Goal: Transaction & Acquisition: Purchase product/service

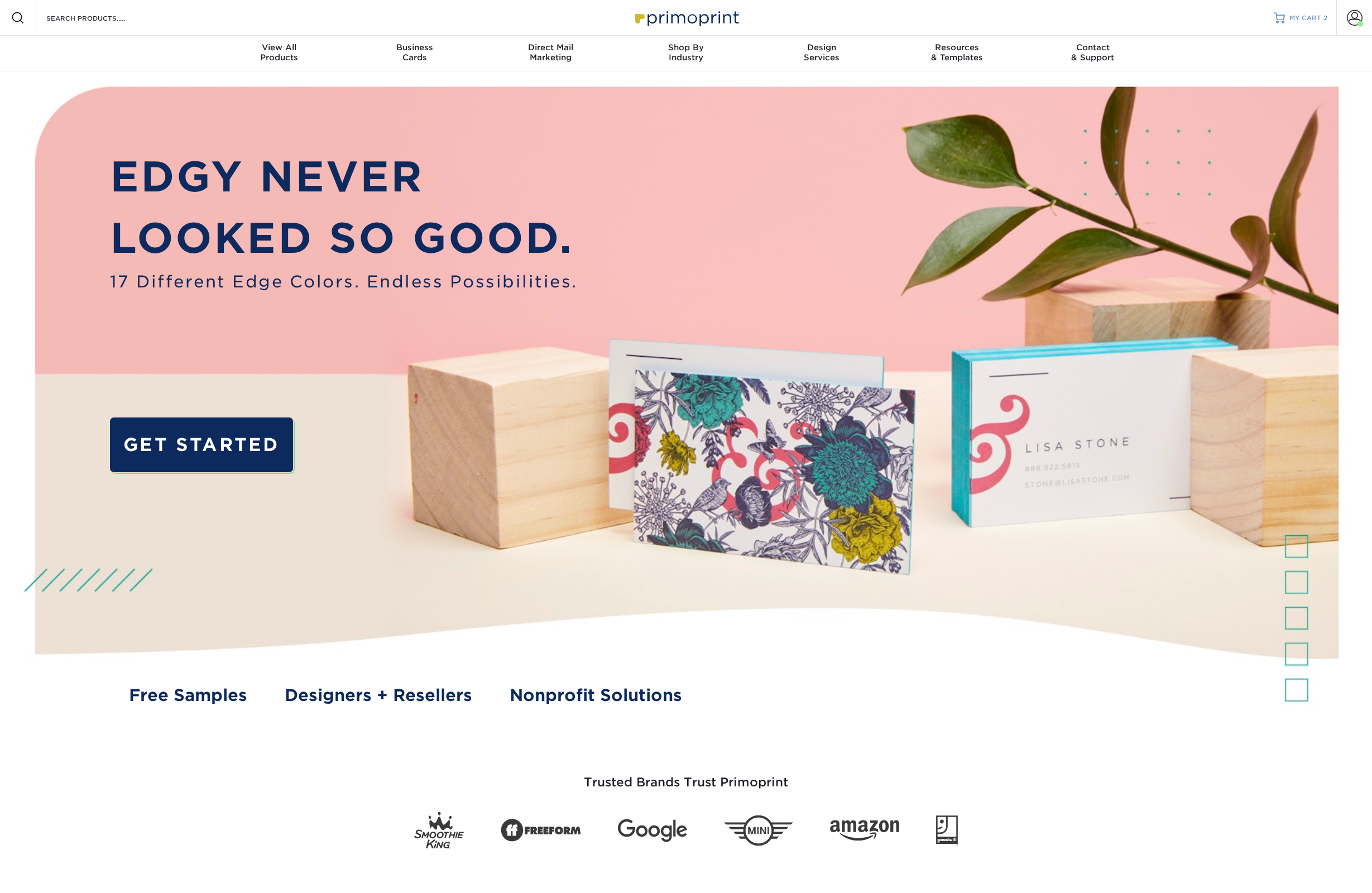
click at [1308, 15] on span "MY CART" at bounding box center [1305, 18] width 32 height 10
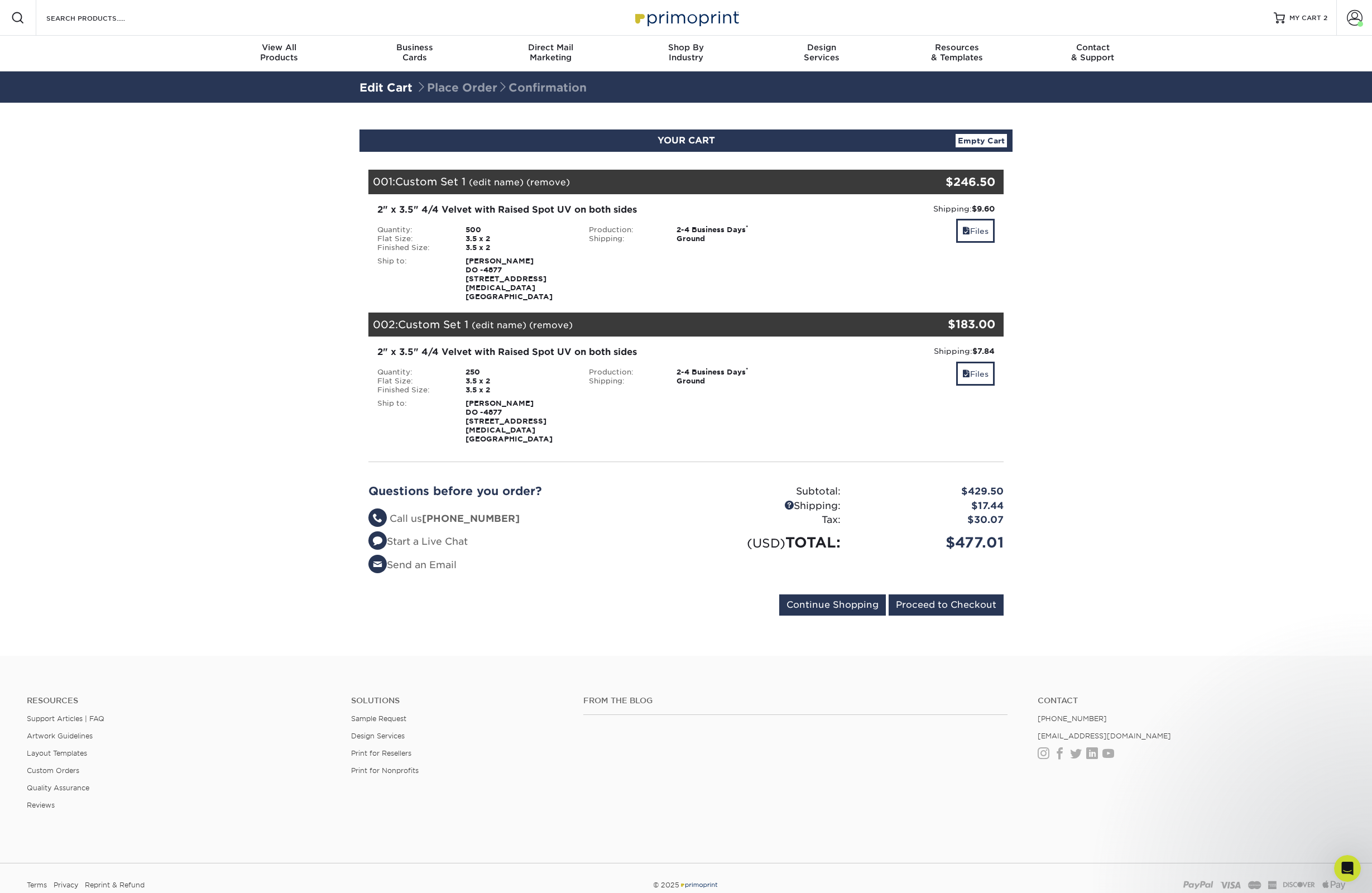
click at [546, 320] on link "(remove)" at bounding box center [551, 325] width 44 height 10
click at [758, 320] on link "Yes" at bounding box center [757, 325] width 16 height 10
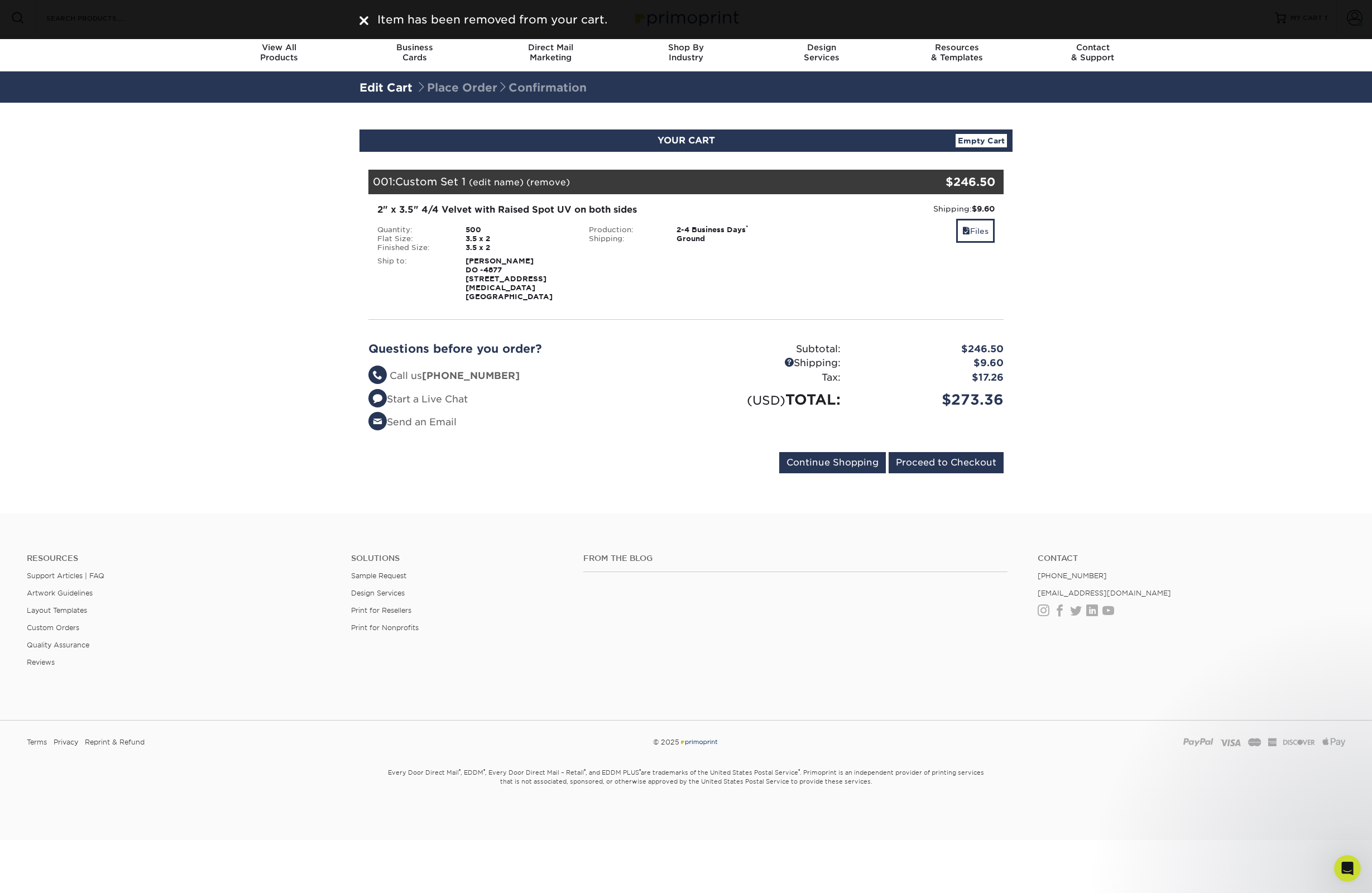
click at [492, 183] on link "(edit name)" at bounding box center [496, 182] width 55 height 10
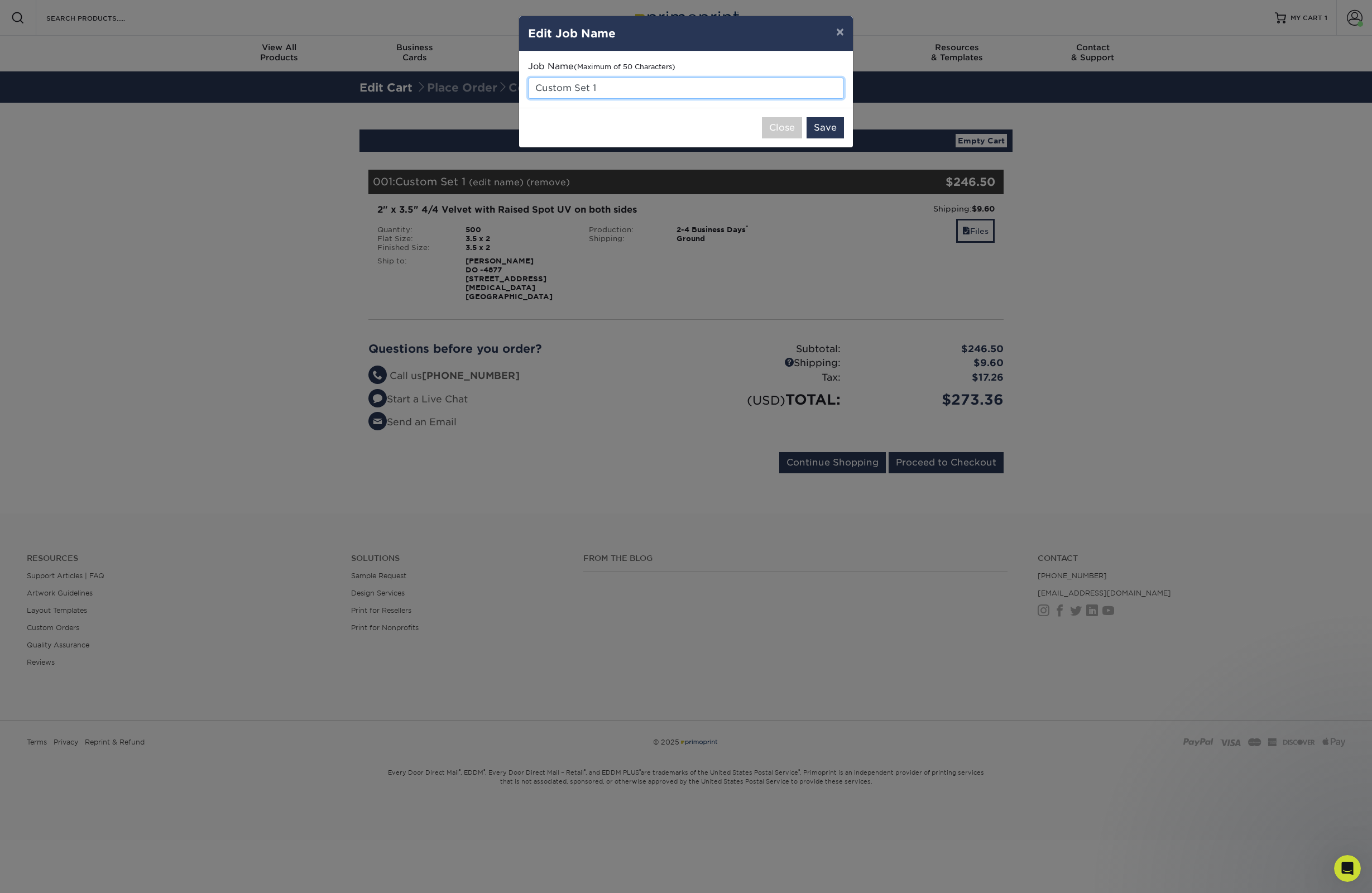
drag, startPoint x: 484, startPoint y: 82, endPoint x: 465, endPoint y: 81, distance: 19.0
click at [528, 81] on input "Custom Set 1" at bounding box center [685, 88] width 316 height 22
type input "[PERSON_NAME]"
click at [831, 129] on button "Save" at bounding box center [825, 128] width 37 height 22
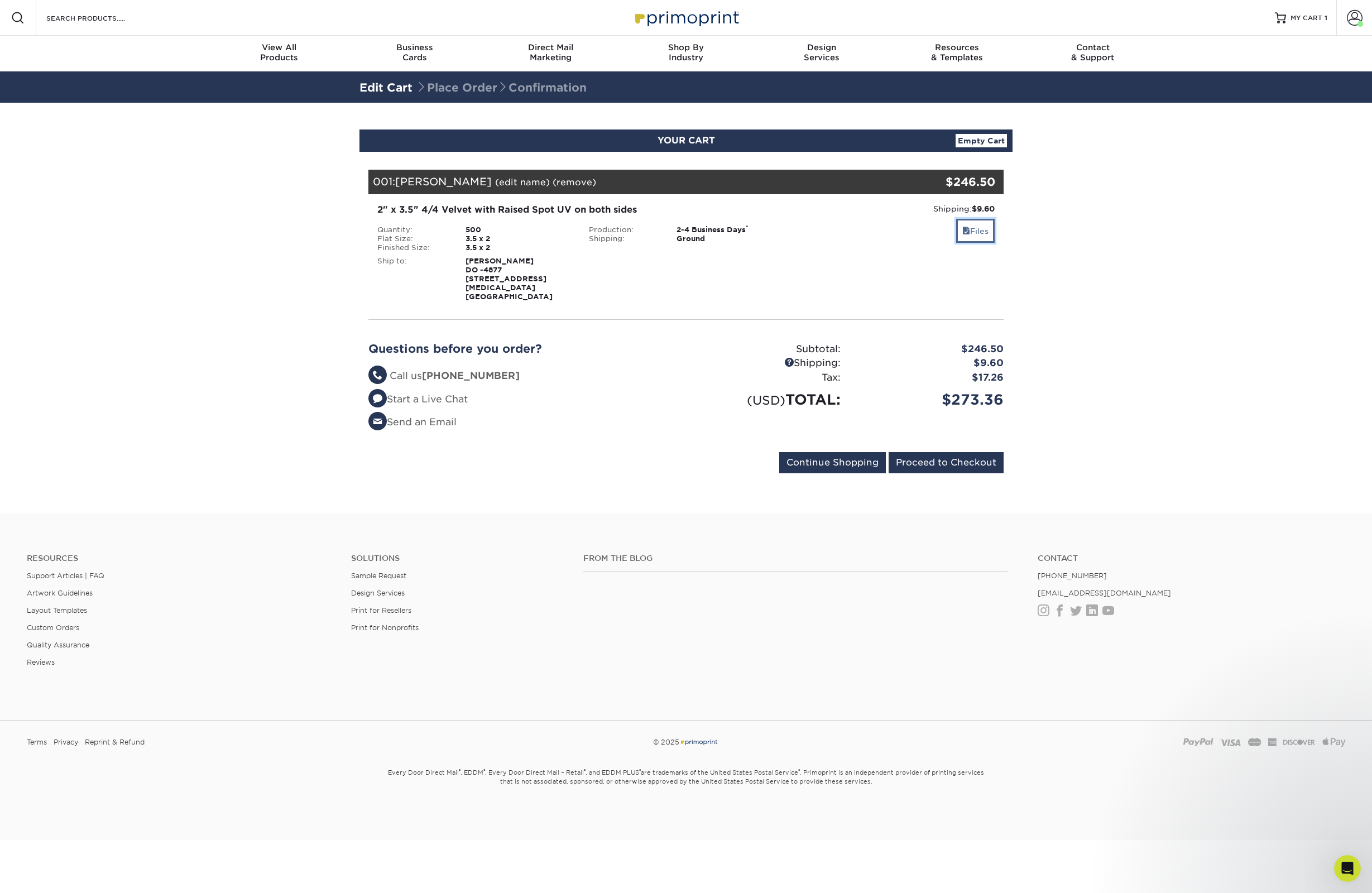
click at [970, 231] on link "Files" at bounding box center [975, 230] width 39 height 24
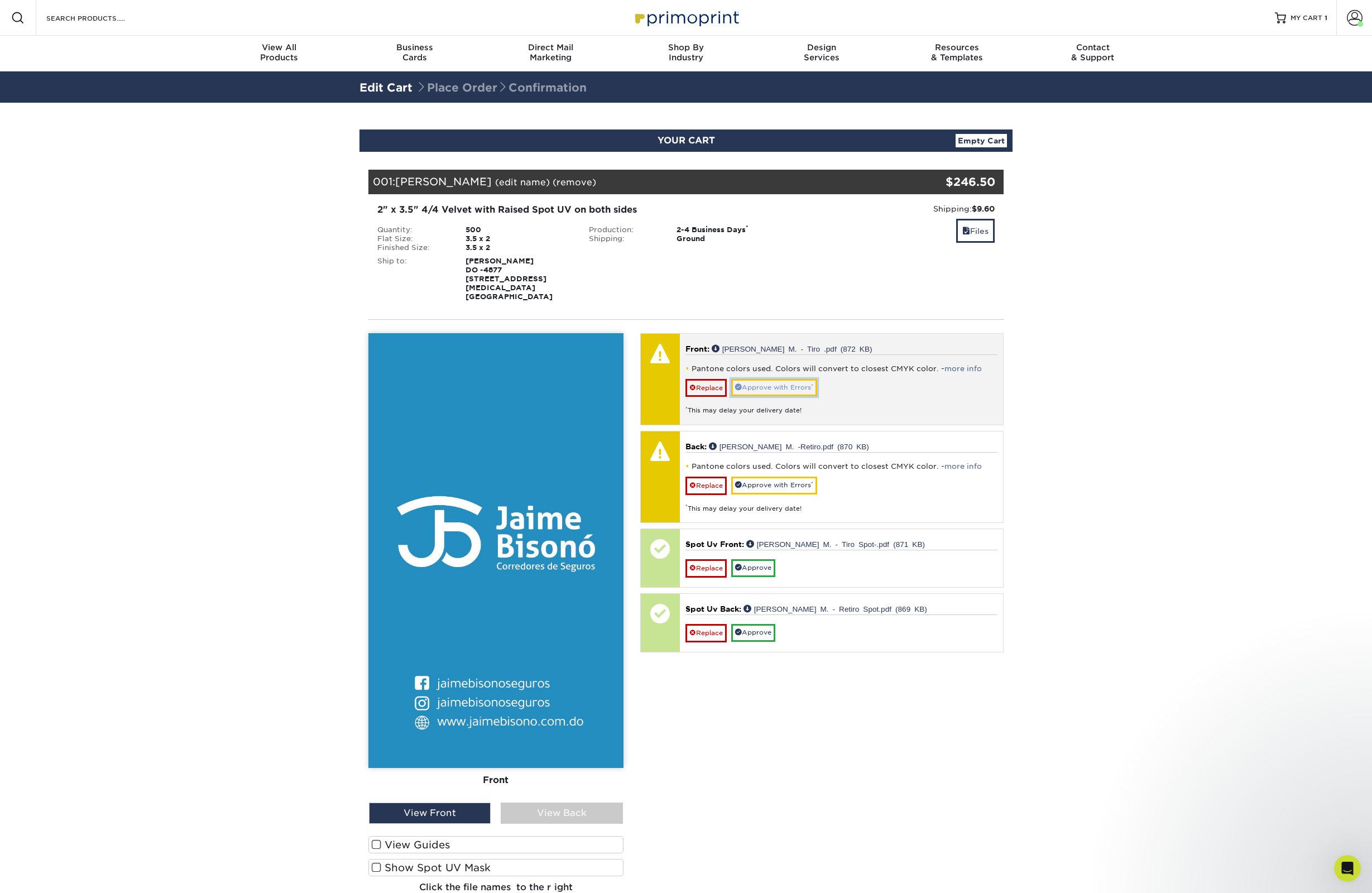
click at [786, 382] on link "Approve with Errors *" at bounding box center [774, 387] width 86 height 17
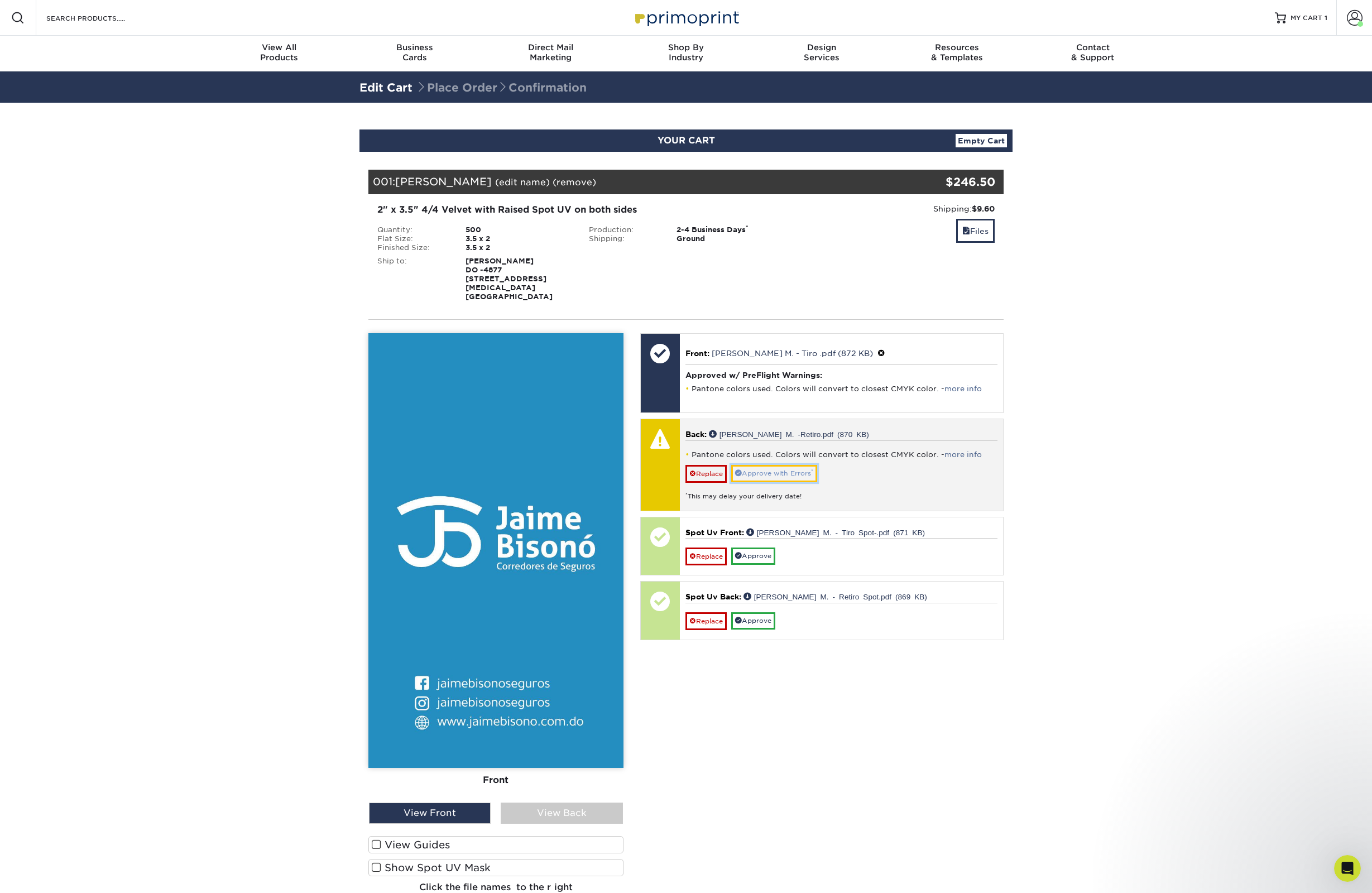
click at [786, 465] on link "Approve with Errors *" at bounding box center [774, 473] width 86 height 17
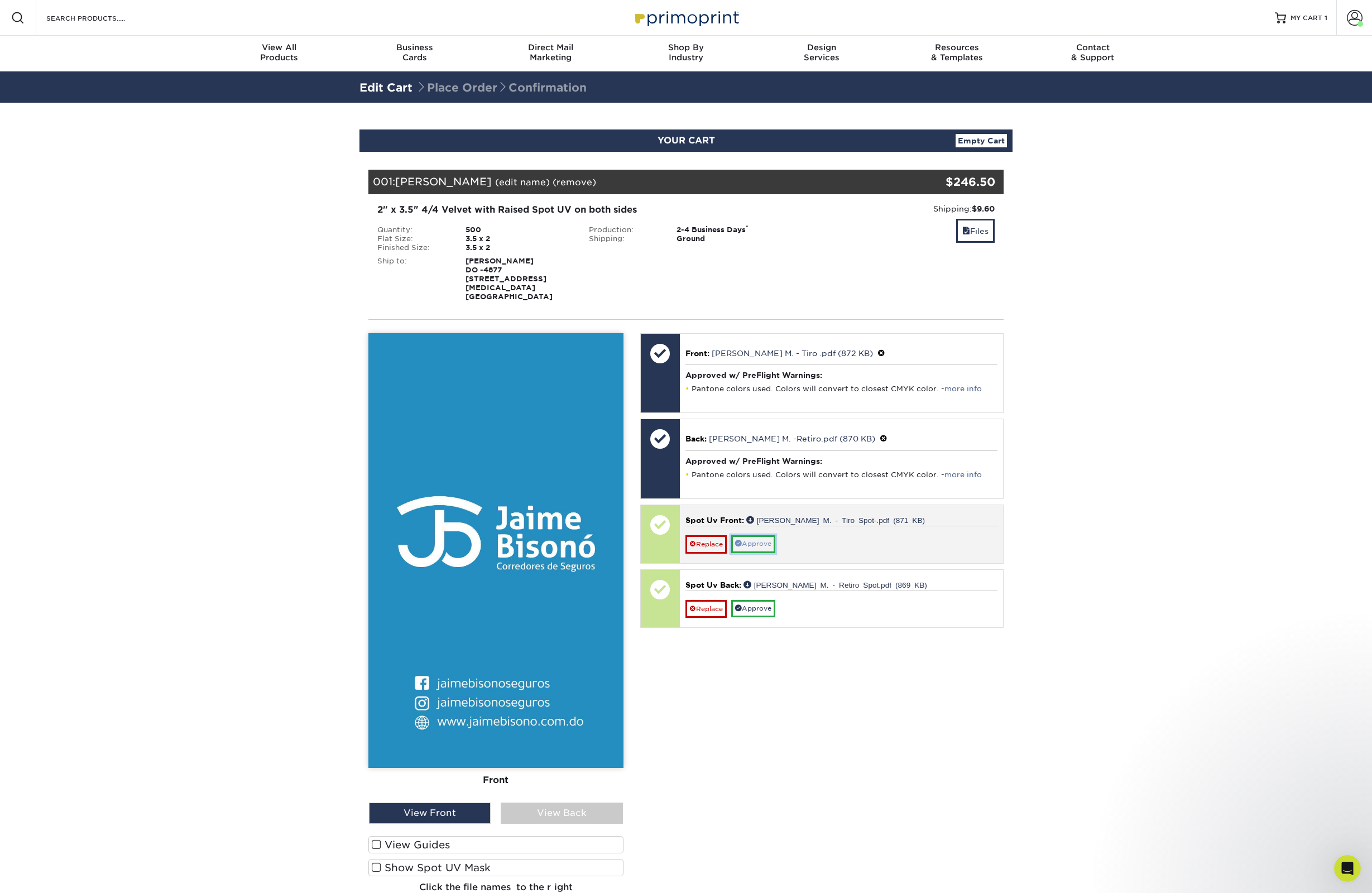
click at [767, 535] on link "Approve" at bounding box center [753, 544] width 44 height 17
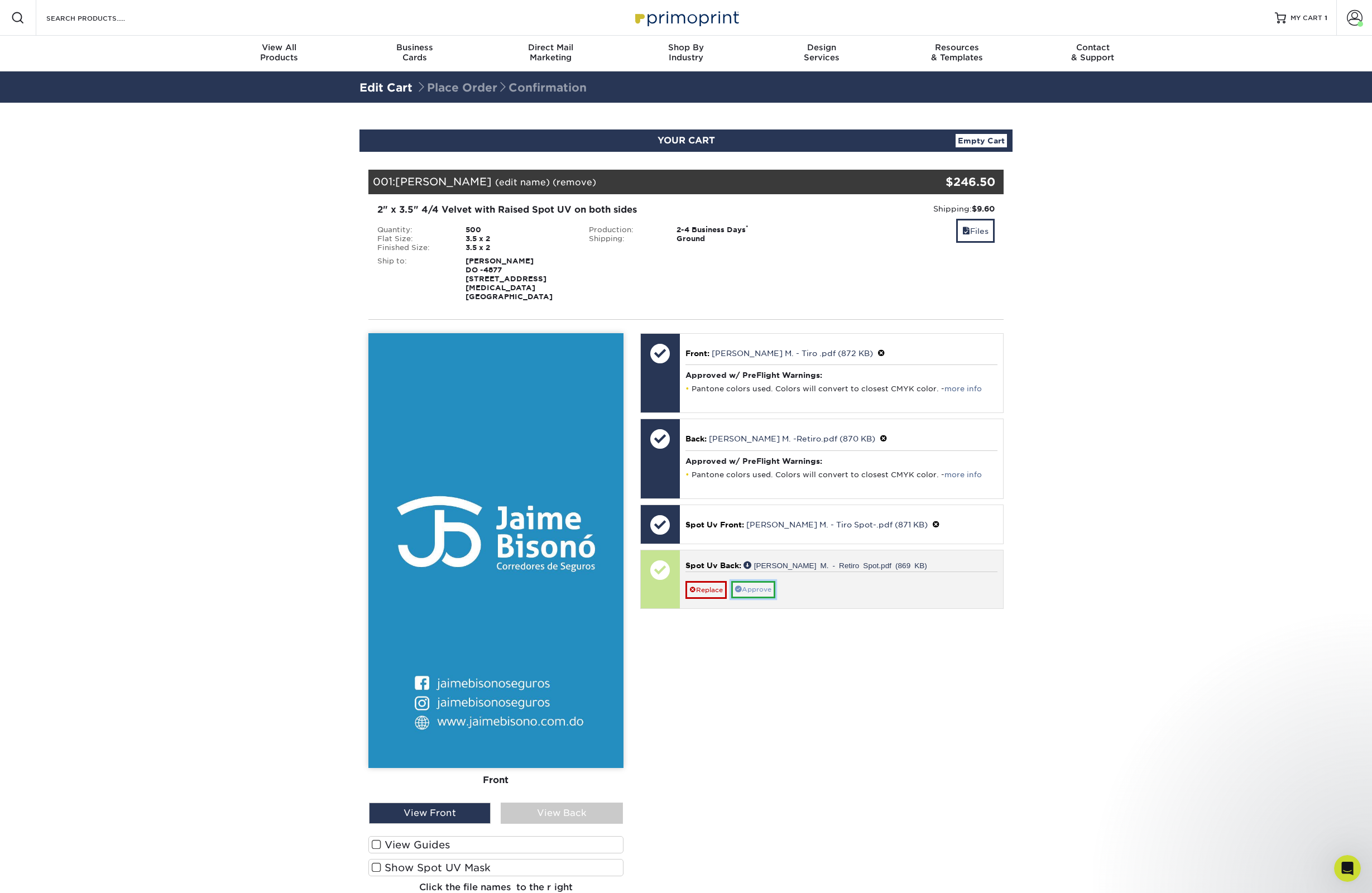
click at [756, 581] on link "Approve" at bounding box center [753, 590] width 44 height 17
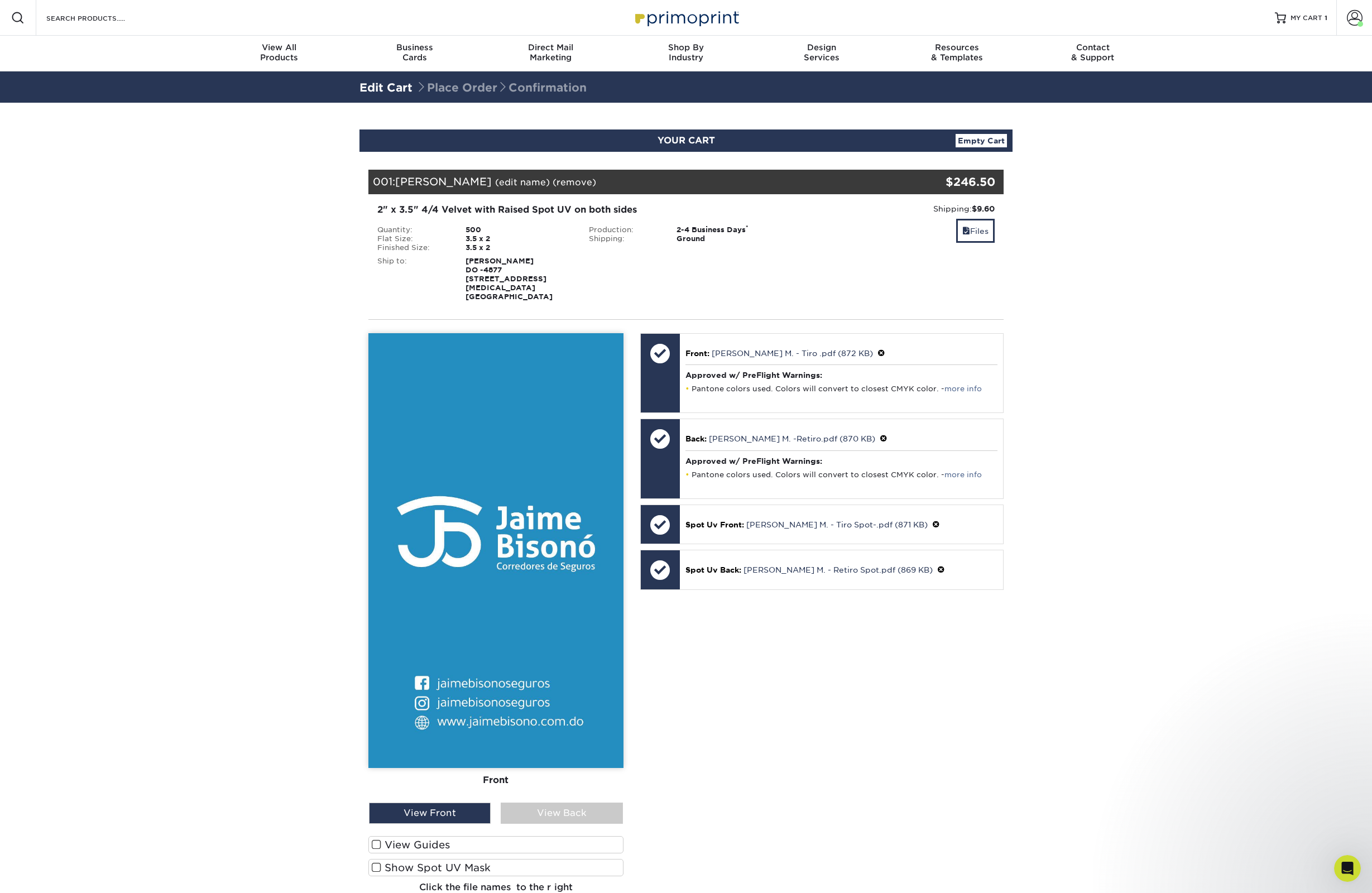
click at [375, 863] on span at bounding box center [376, 868] width 10 height 10
click at [0, 0] on input "Show Spot UV Mask" at bounding box center [0, 0] width 0 height 0
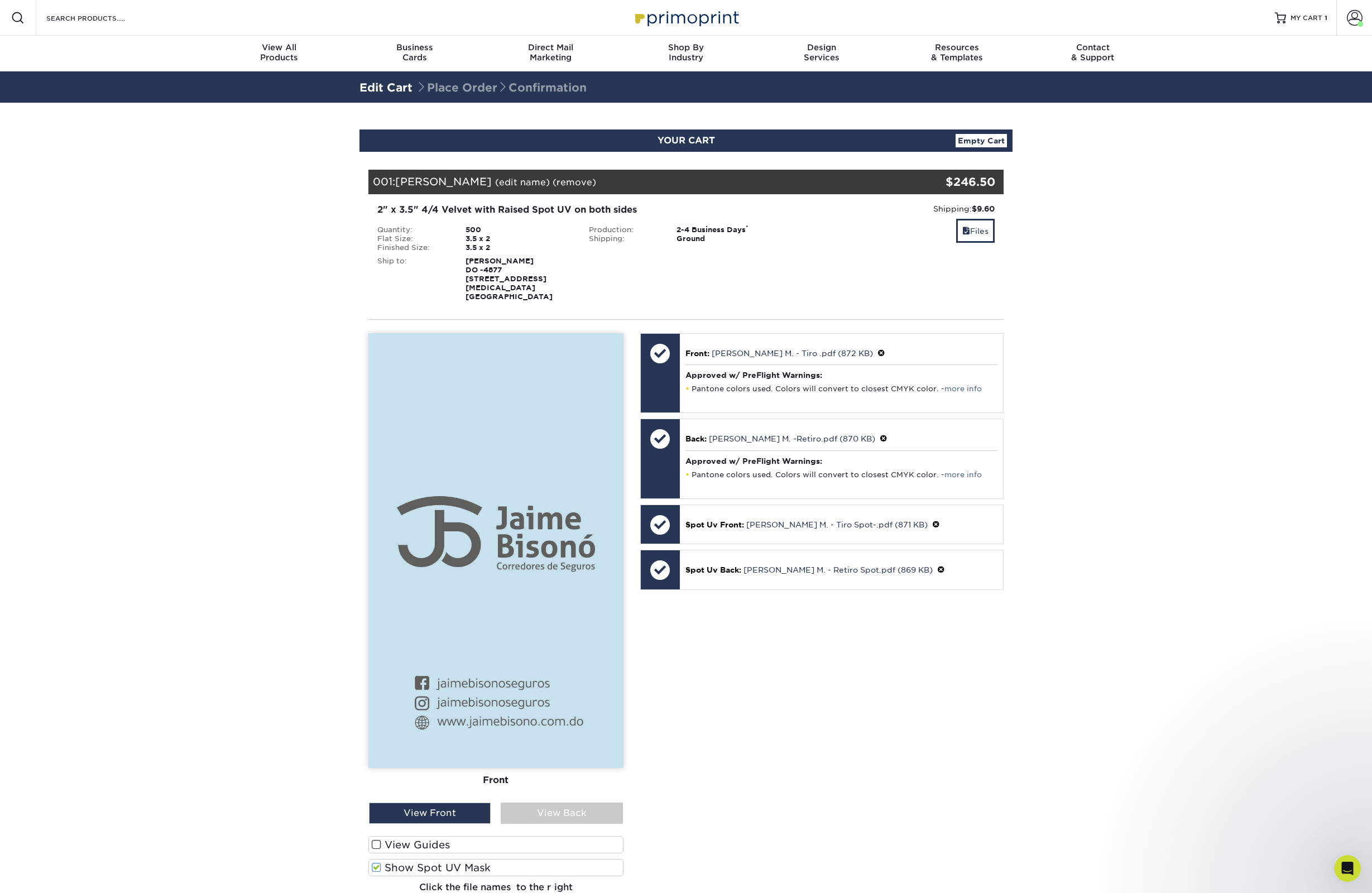
click at [377, 839] on span at bounding box center [376, 845] width 10 height 10
click at [0, 0] on input "View Guides" at bounding box center [0, 0] width 0 height 0
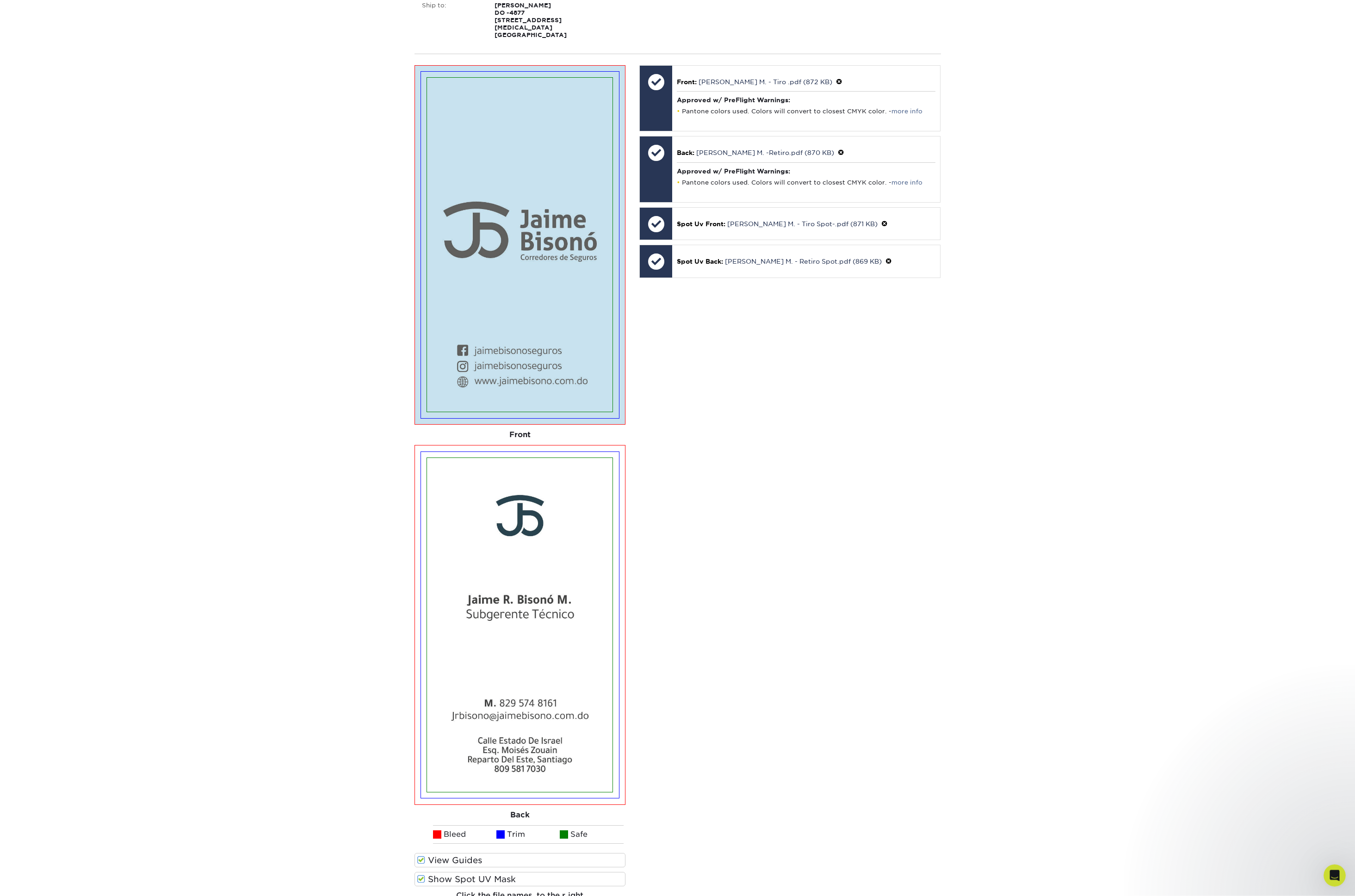
scroll to position [215, 0]
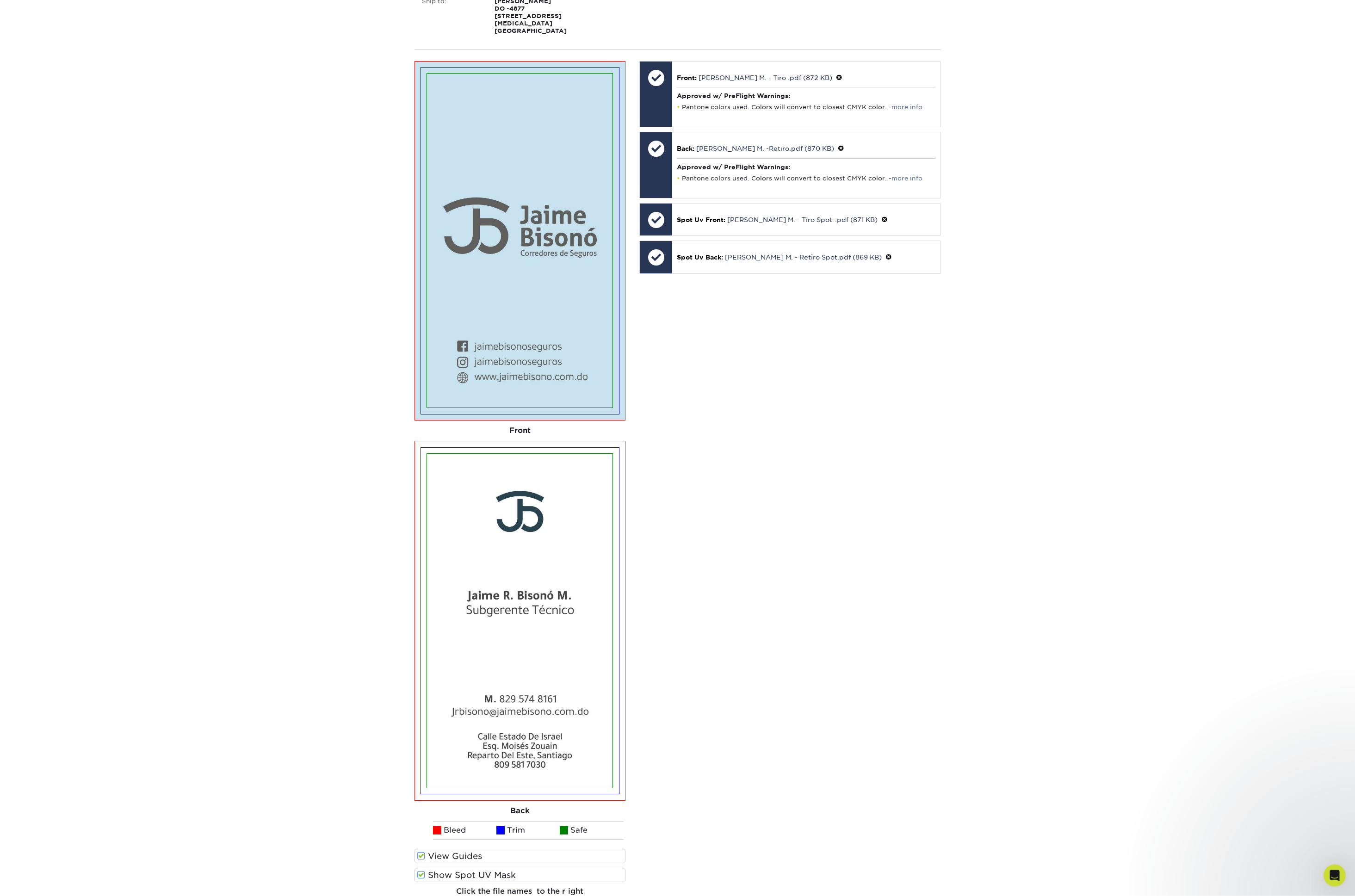
click at [422, 740] on span at bounding box center [421, 875] width 8 height 9
click at [0, 0] on input "Show Spot UV Mask" at bounding box center [0, 0] width 0 height 0
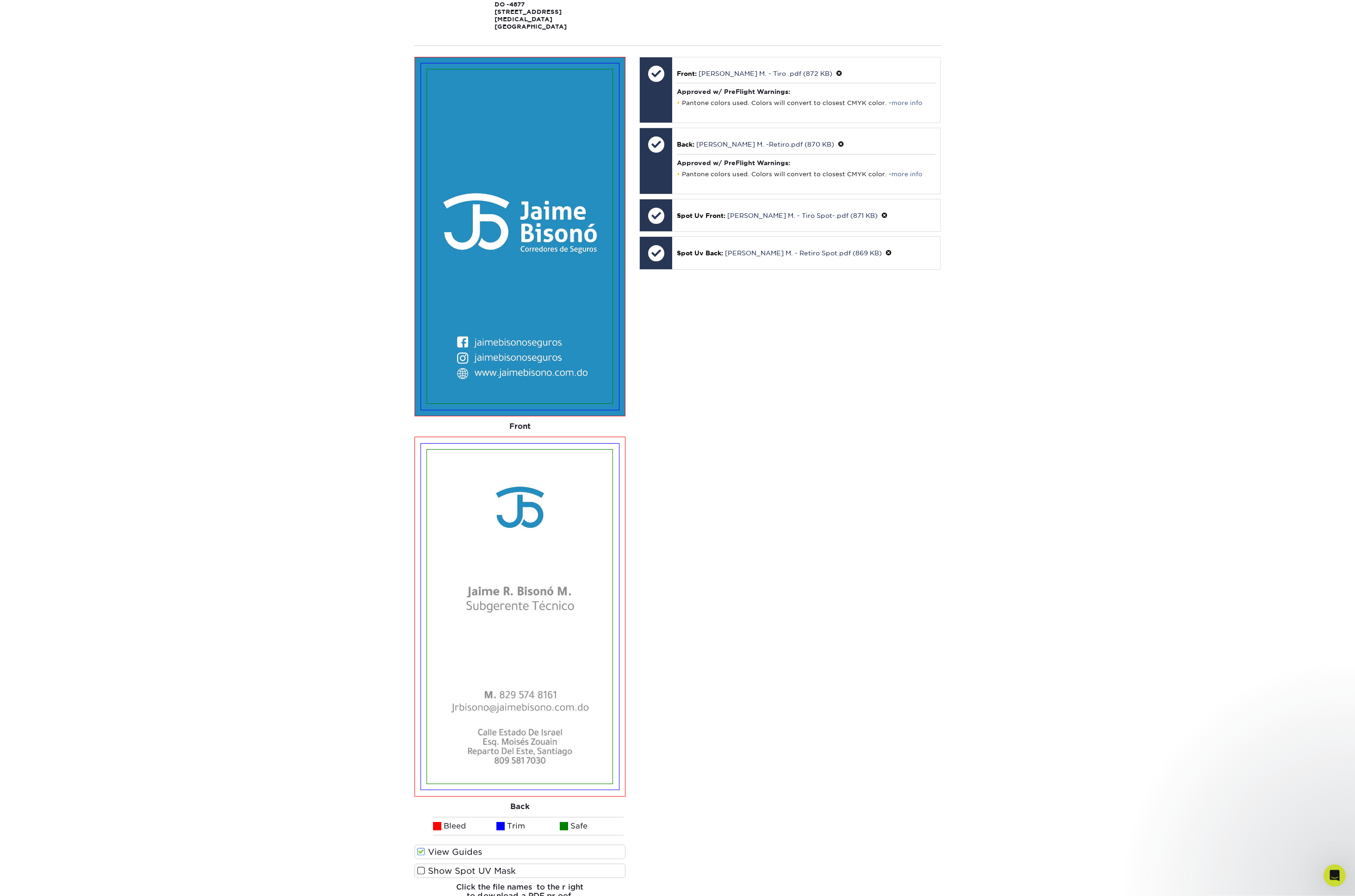
scroll to position [219, 0]
click at [421, 740] on span at bounding box center [421, 871] width 8 height 9
click at [0, 0] on input "Show Spot UV Mask" at bounding box center [0, 0] width 0 height 0
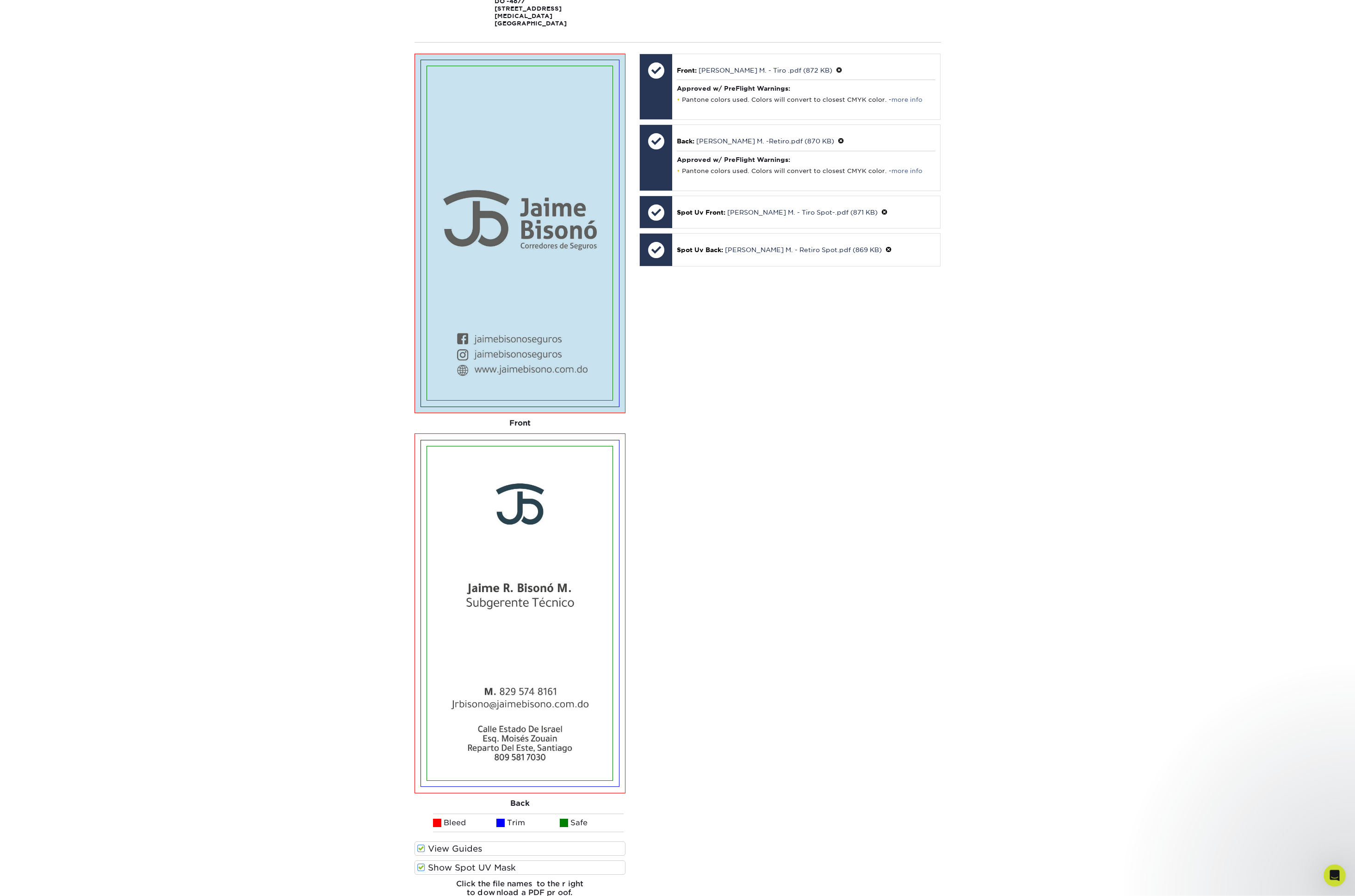
scroll to position [666, 0]
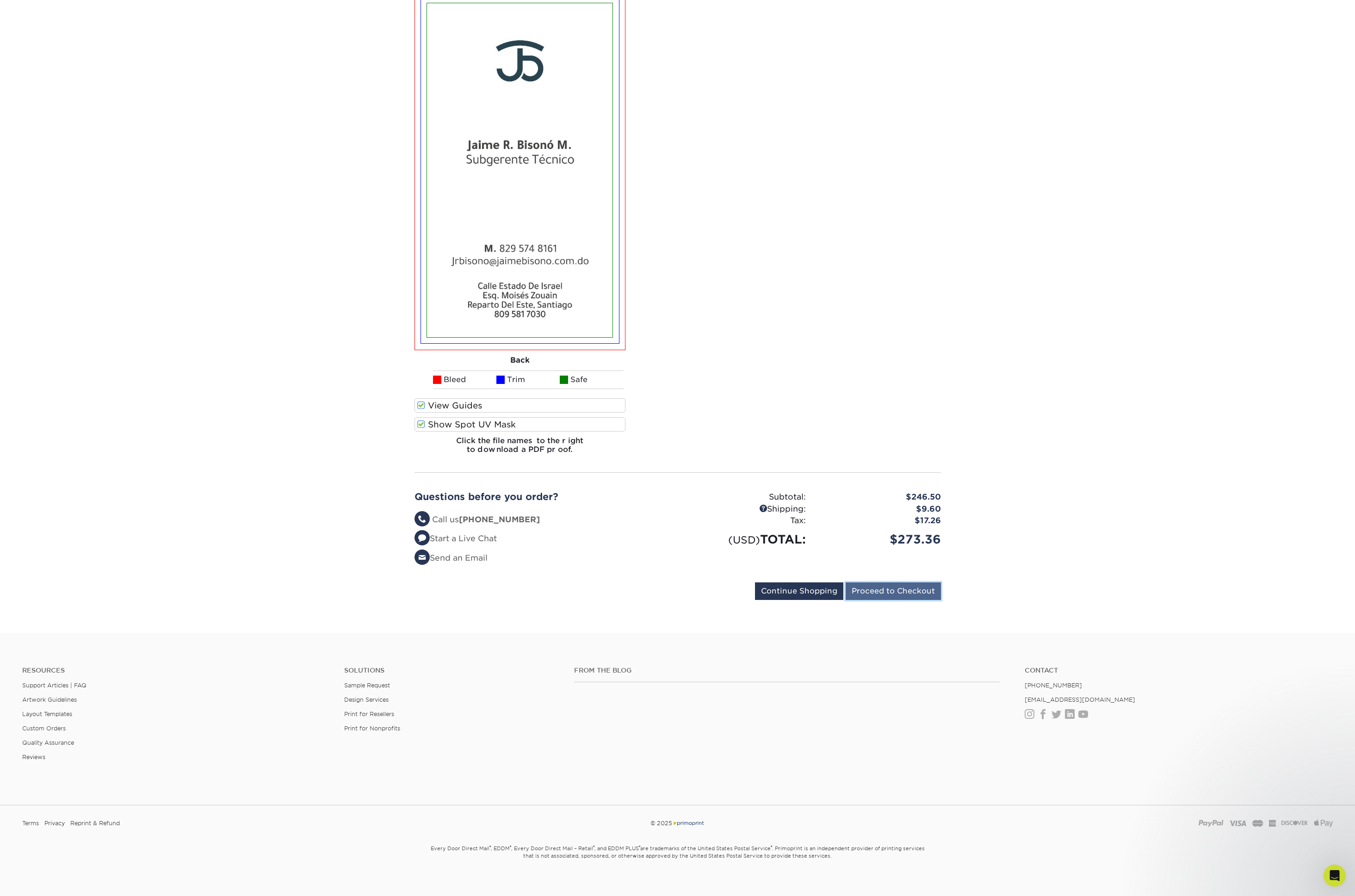
click at [895, 582] on input "Proceed to Checkout" at bounding box center [893, 591] width 96 height 18
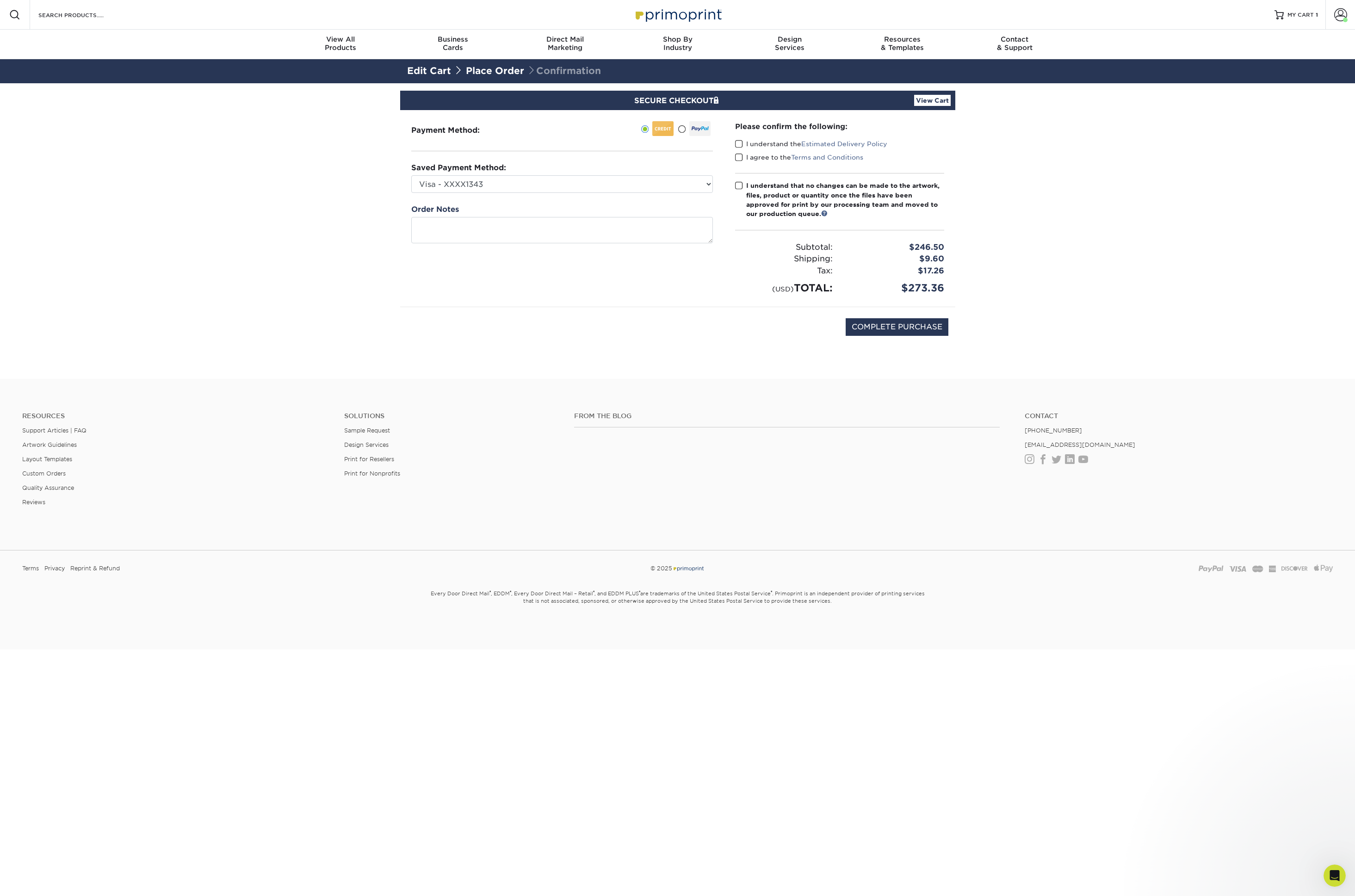
drag, startPoint x: 739, startPoint y: 140, endPoint x: 738, endPoint y: 146, distance: 6.1
click at [739, 141] on span at bounding box center [739, 144] width 8 height 9
click at [0, 0] on input "I understand the Estimated Delivery Policy" at bounding box center [0, 0] width 0 height 0
click at [738, 159] on span at bounding box center [739, 158] width 8 height 9
click at [0, 0] on input "I agree to the Terms and Conditions" at bounding box center [0, 0] width 0 height 0
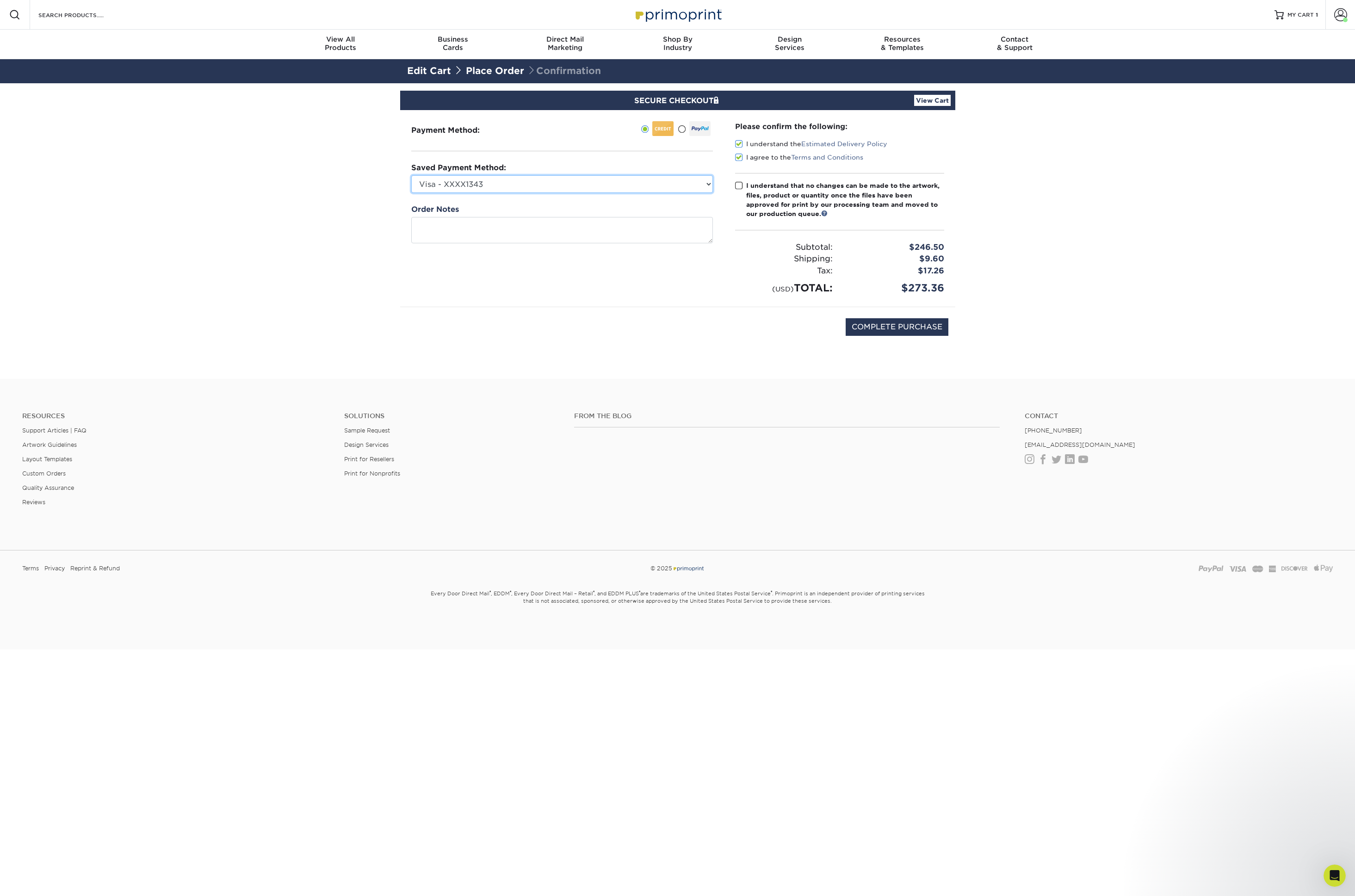
click option "Visa - XXXX1343" at bounding box center [0, 0] width 0 height 0
click at [685, 126] on span at bounding box center [682, 129] width 8 height 9
click at [0, 0] on input "radio" at bounding box center [0, 0] width 0 height 0
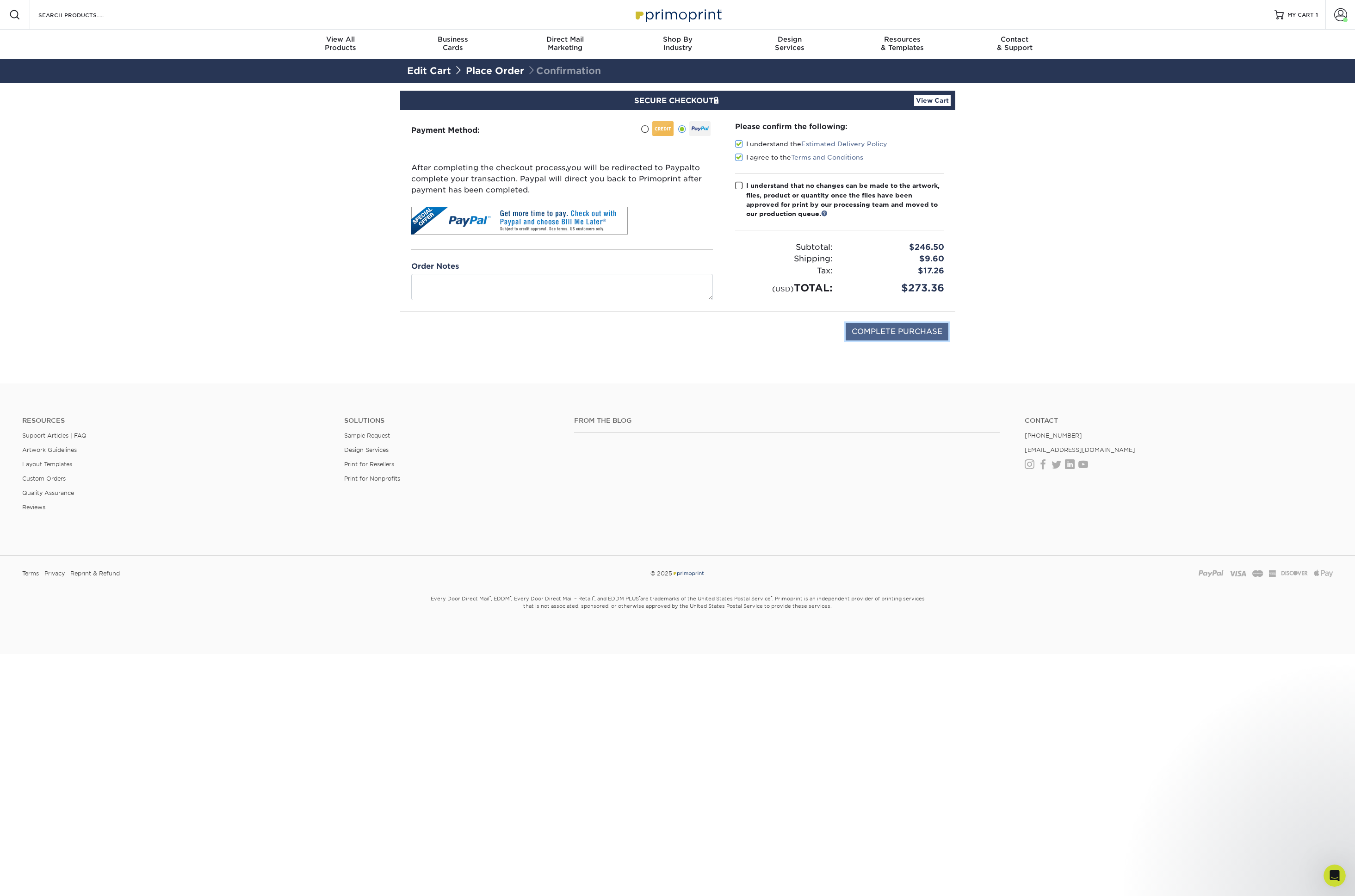
click at [904, 328] on input "COMPLETE PURCHASE" at bounding box center [897, 332] width 103 height 18
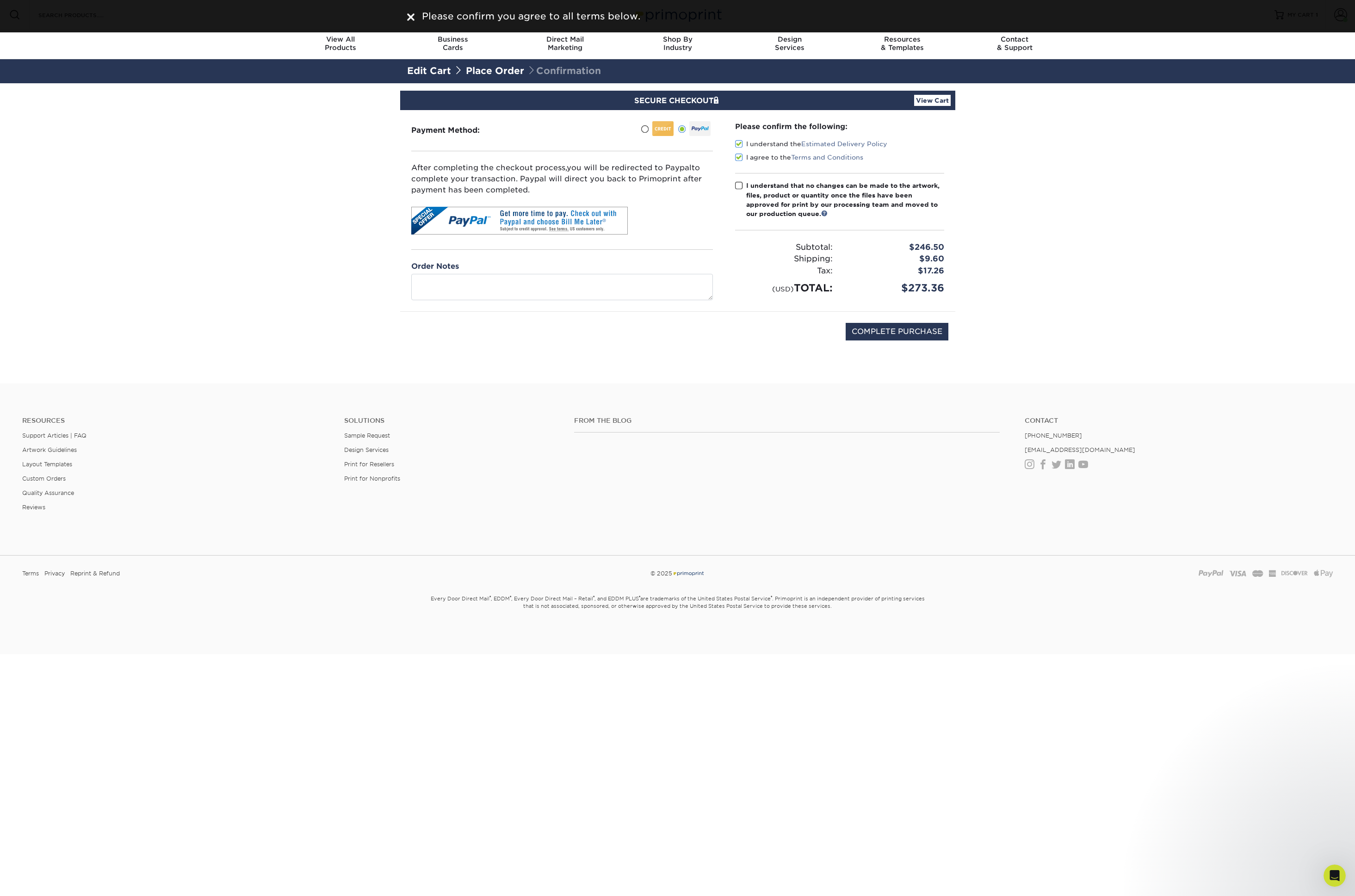
click at [741, 184] on span at bounding box center [739, 185] width 8 height 9
click at [0, 0] on input "I understand that no changes can be made to the artwork, files, product or quan…" at bounding box center [0, 0] width 0 height 0
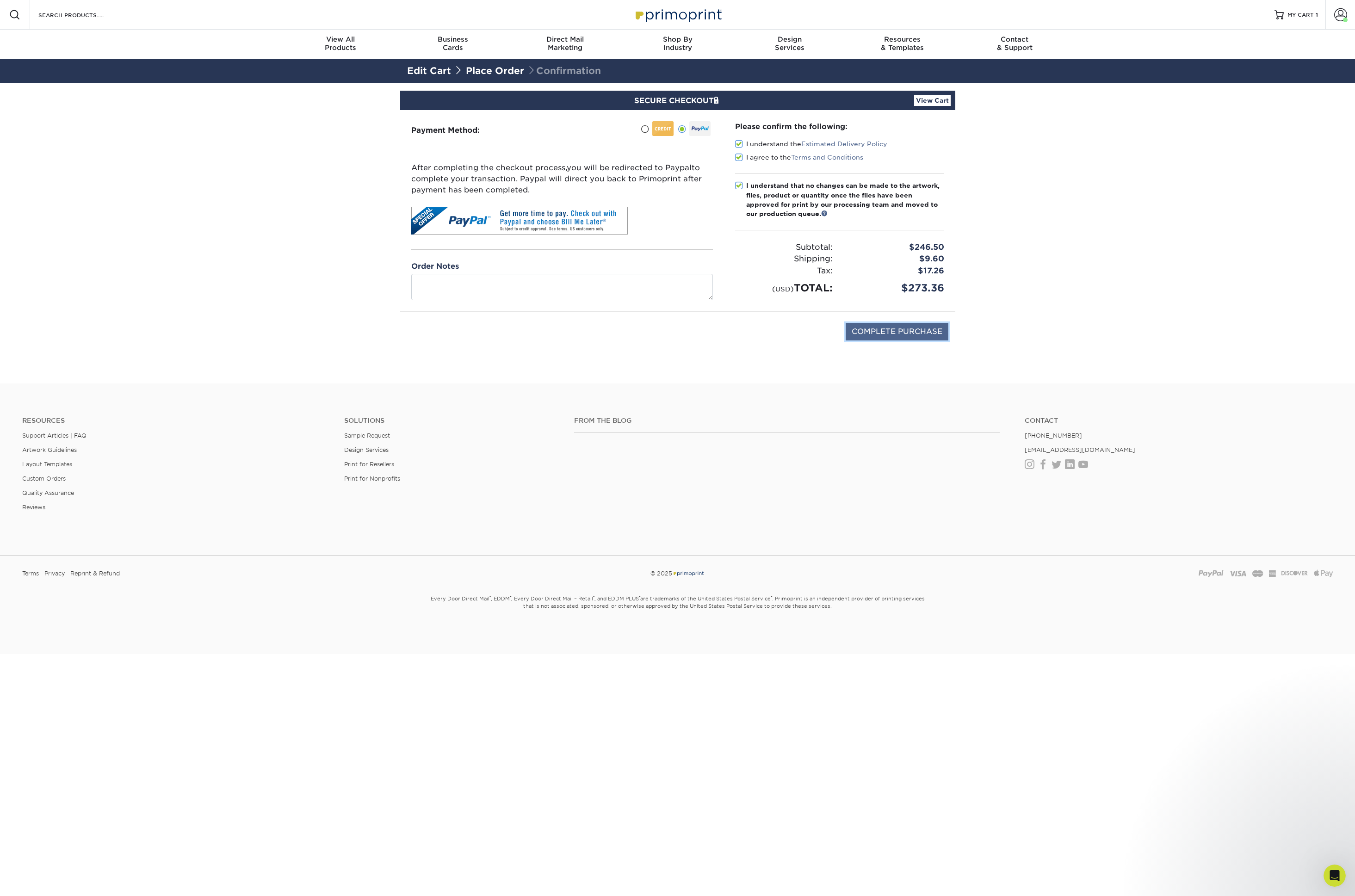
click at [901, 325] on input "COMPLETE PURCHASE" at bounding box center [897, 332] width 103 height 18
type input "PROCESSING, PLEASE WAIT..."
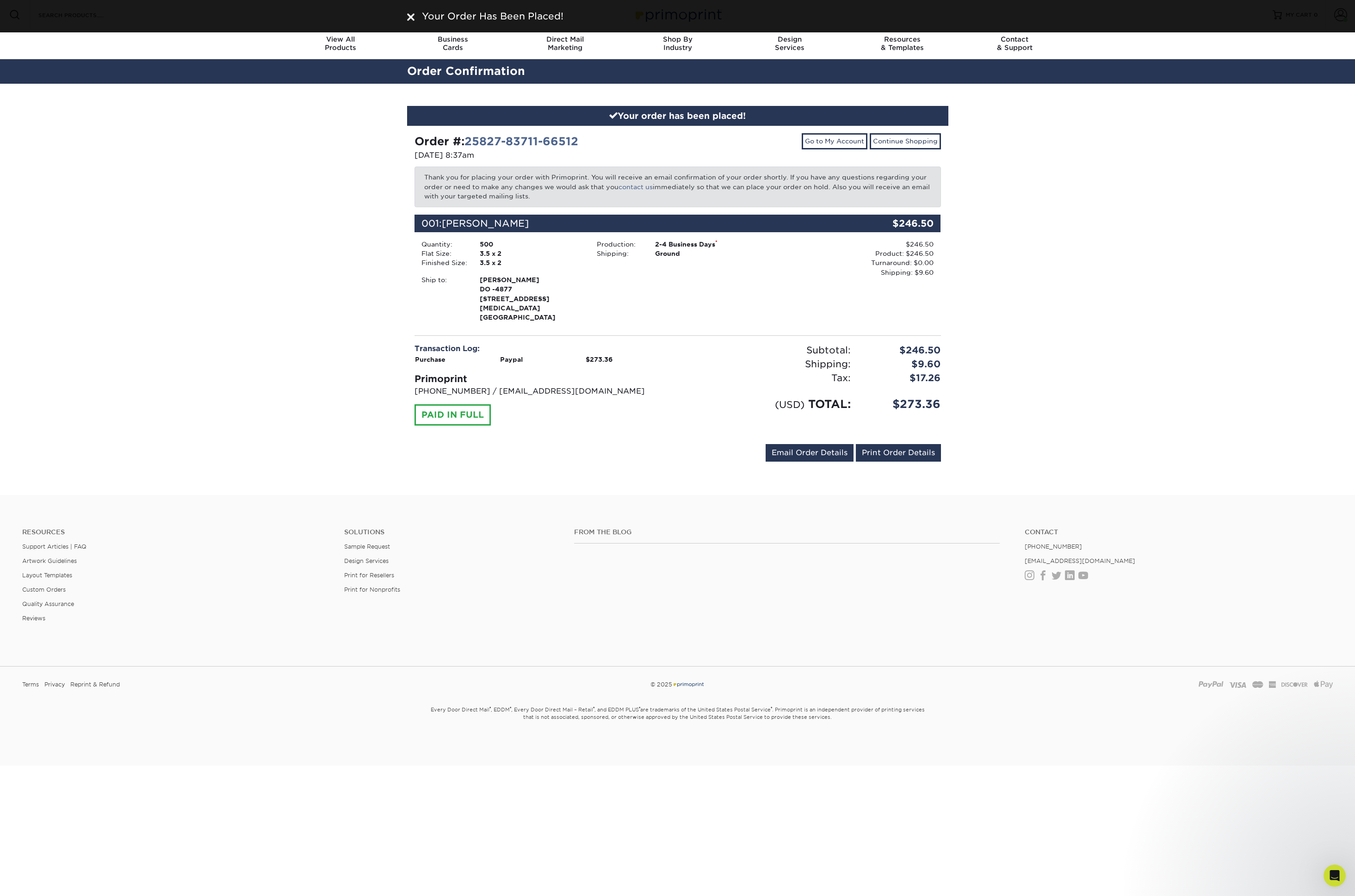
click at [1073, 341] on div "Your order has been placed! Order #: 25827-83711-66512 [DATE] 8:37am Go to My A…" at bounding box center [677, 290] width 1355 height 412
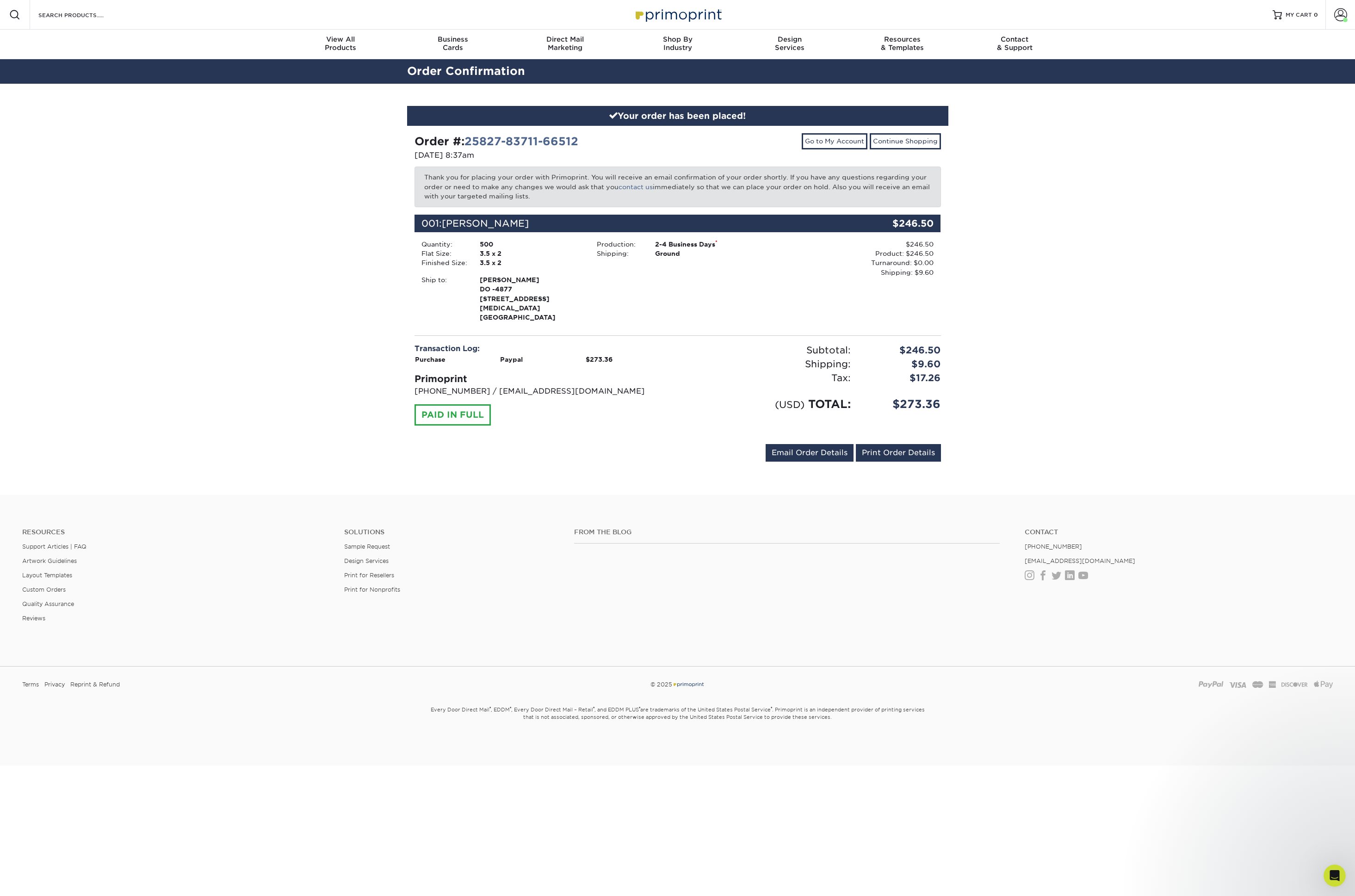
click at [204, 198] on div "Your order has been placed! Order #: 25827-83711-66512 [DATE] 8:37am Go to My A…" at bounding box center [677, 290] width 1355 height 412
